Goal: Answer question/provide support: Share knowledge or assist other users

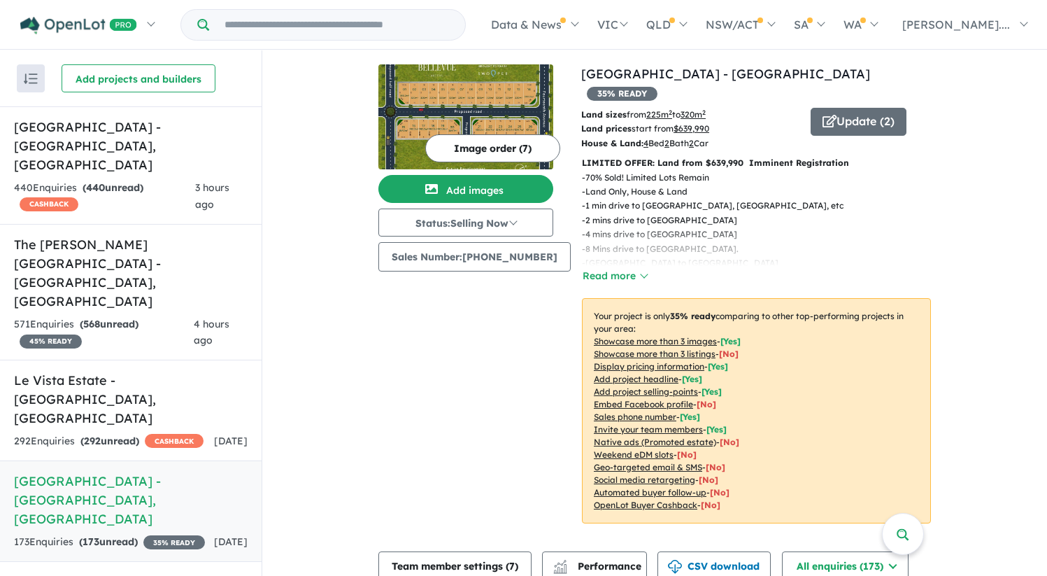
scroll to position [3, 0]
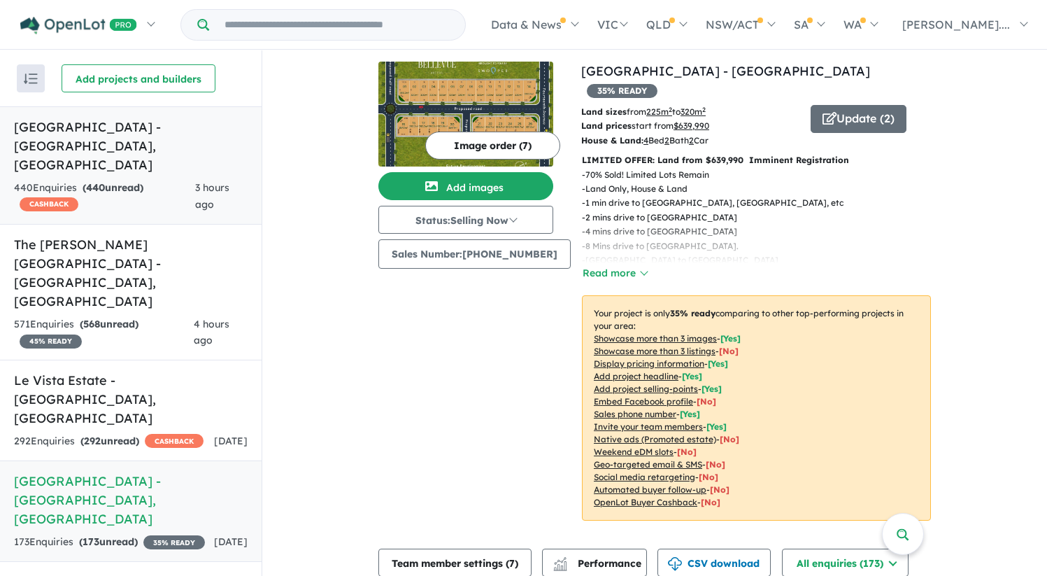
click at [126, 136] on h5 "Leppington Square Estate - Leppington , NSW" at bounding box center [131, 145] width 234 height 57
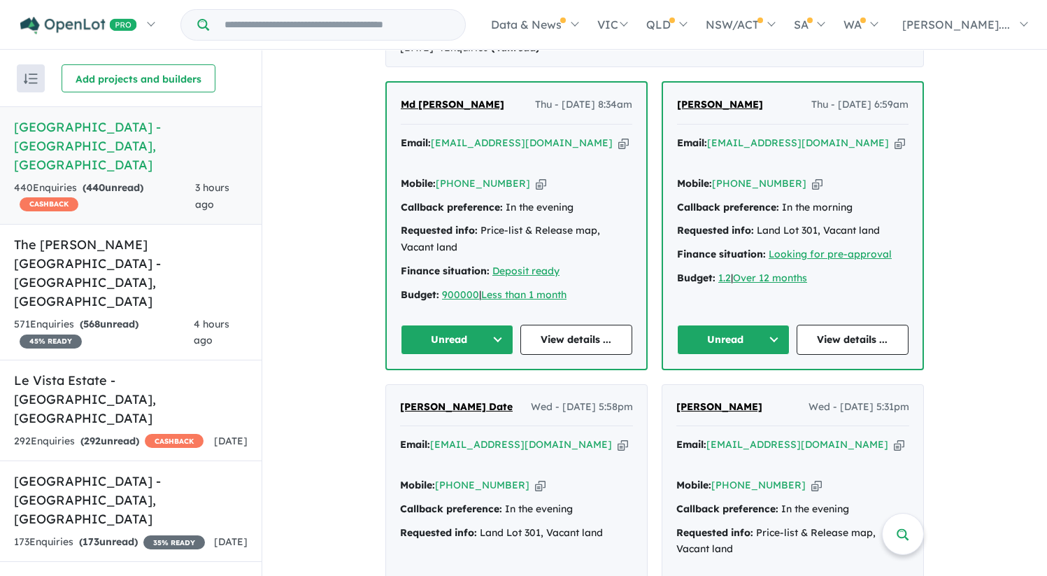
scroll to position [576, 0]
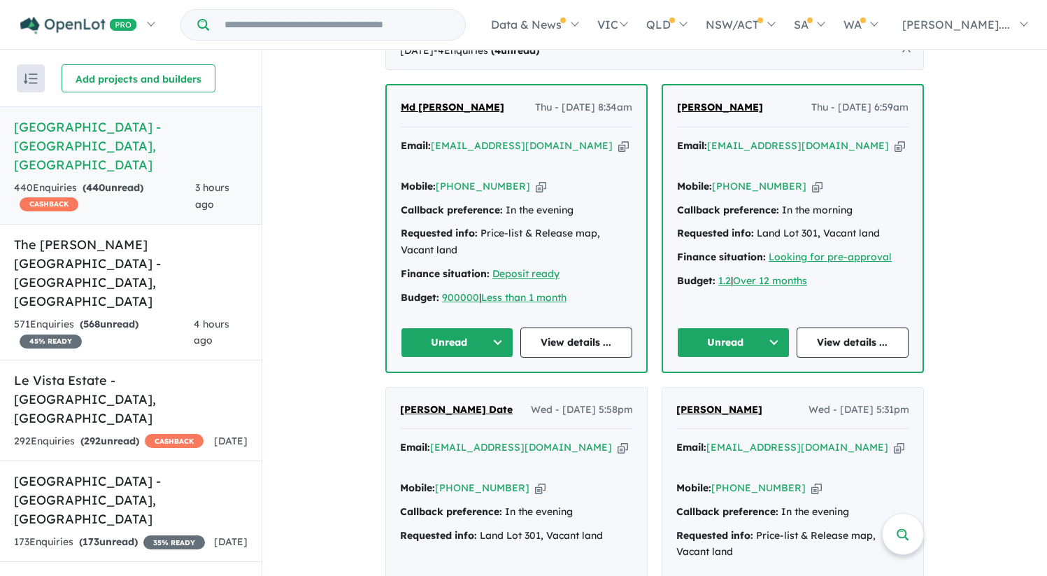
click at [685, 113] on span "Anu Mal" at bounding box center [720, 107] width 86 height 13
click at [430, 113] on span "Md [PERSON_NAME]" at bounding box center [453, 107] width 104 height 13
click at [0, 0] on div "Homepage My Dashboard (4) Buyer Demand Index Suburb/Council Report Sales Traini…" at bounding box center [523, 261] width 1047 height 525
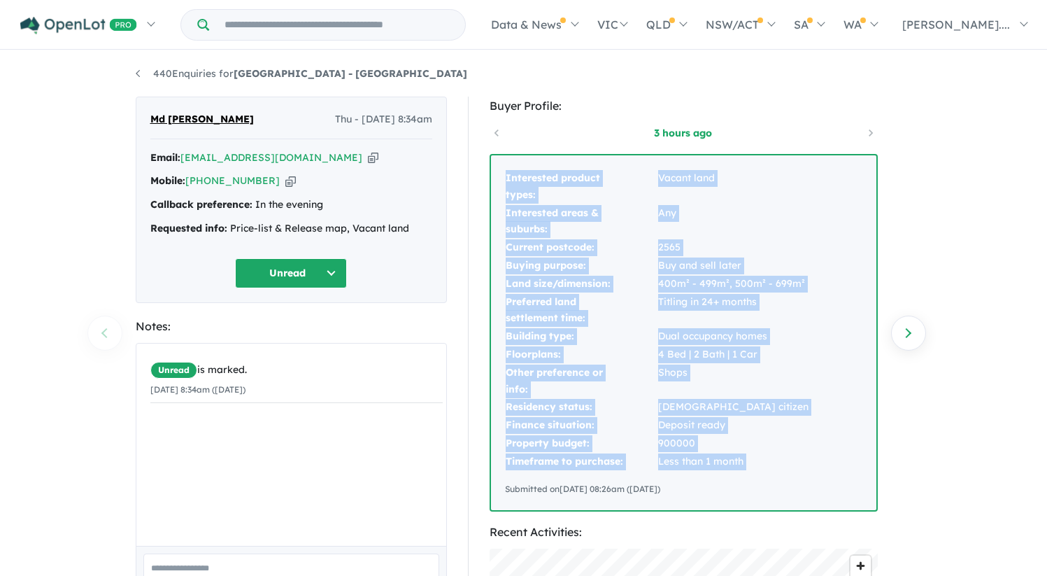
drag, startPoint x: 504, startPoint y: 178, endPoint x: 801, endPoint y: 479, distance: 422.3
click at [801, 479] on div "Interested product types: Vacant land Interested areas & suburbs: Any Current p…" at bounding box center [683, 332] width 385 height 355
copy tbody "Interested product types: Vacant land Interested areas & suburbs: Any Current p…"
